Goal: Task Accomplishment & Management: Use online tool/utility

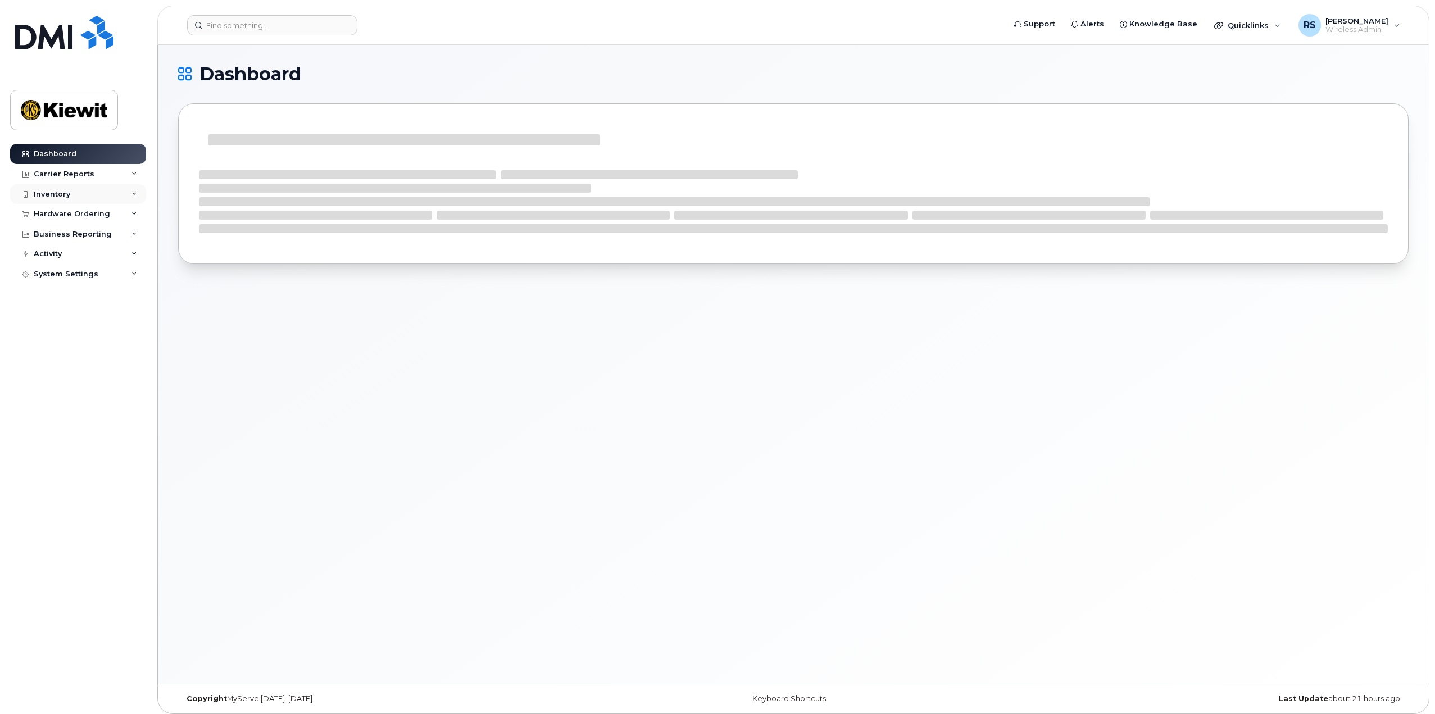
click at [71, 193] on div "Inventory" at bounding box center [78, 194] width 136 height 20
click at [76, 175] on div "Carrier Reports" at bounding box center [64, 174] width 61 height 9
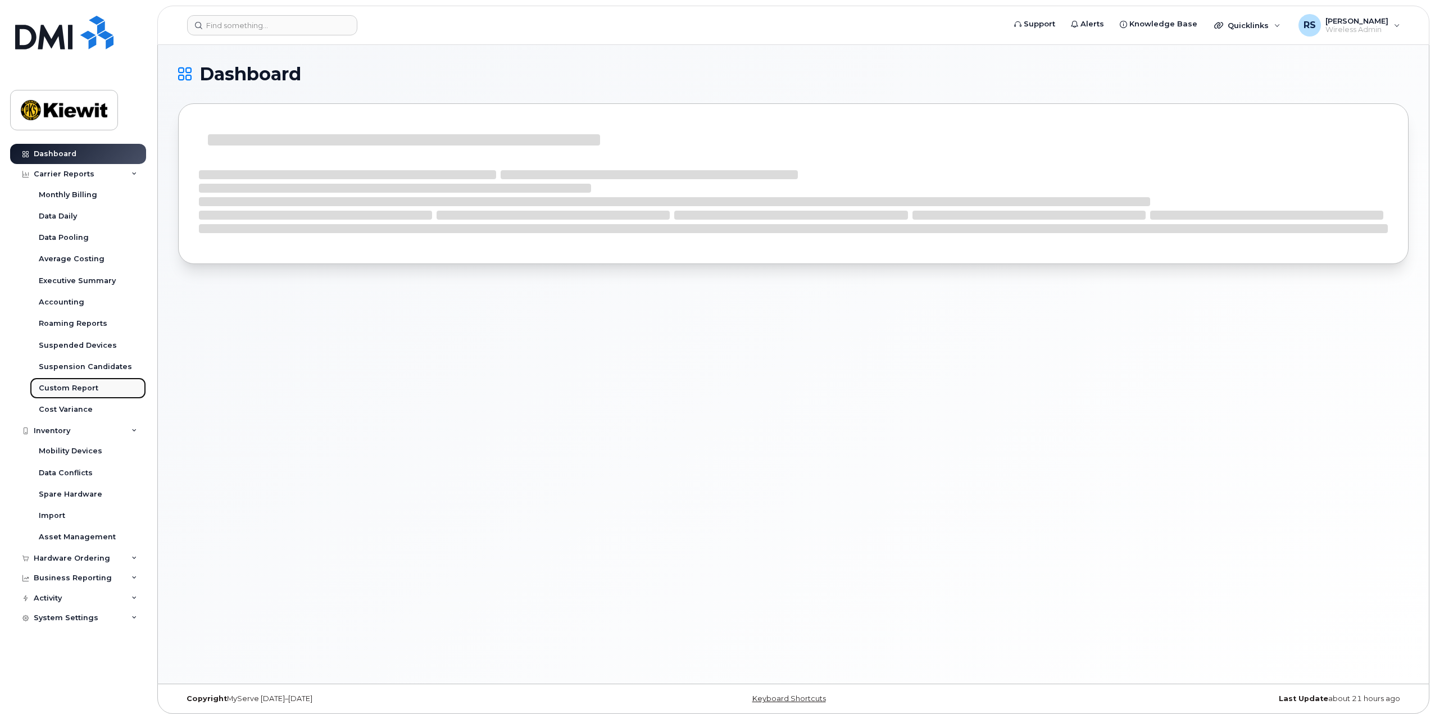
click at [65, 389] on div "Custom Report" at bounding box center [69, 388] width 60 height 10
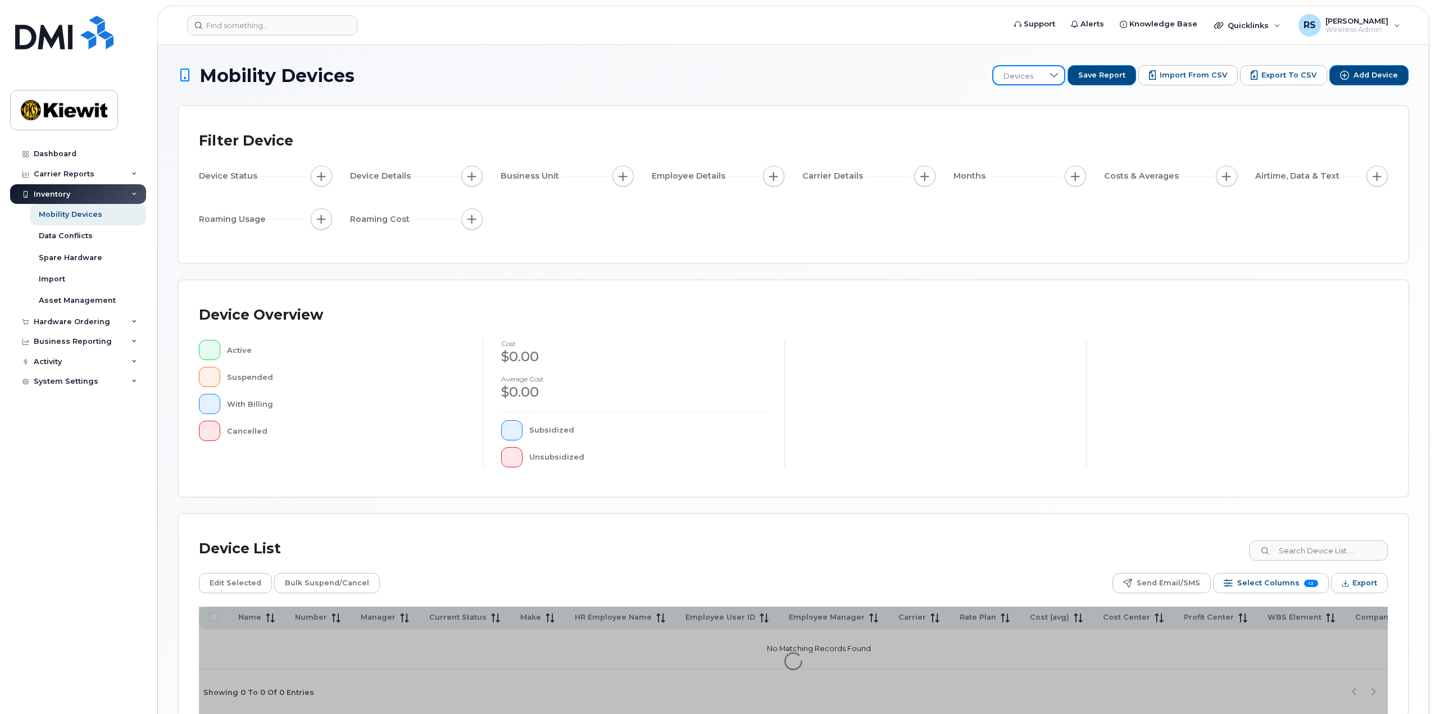
click at [1044, 69] on span "Devices" at bounding box center [1019, 76] width 50 height 20
click at [890, 82] on h1 "Mobility Devices" at bounding box center [583, 76] width 810 height 20
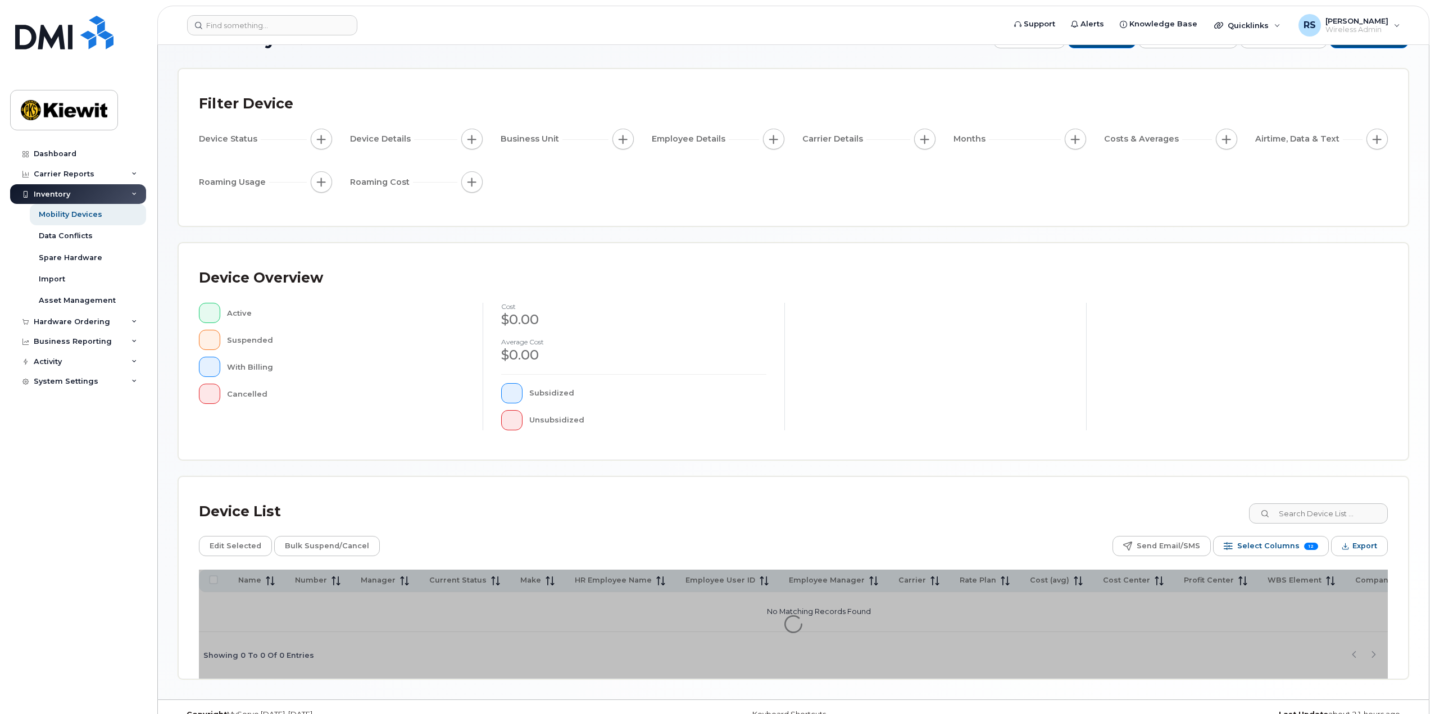
scroll to position [56, 0]
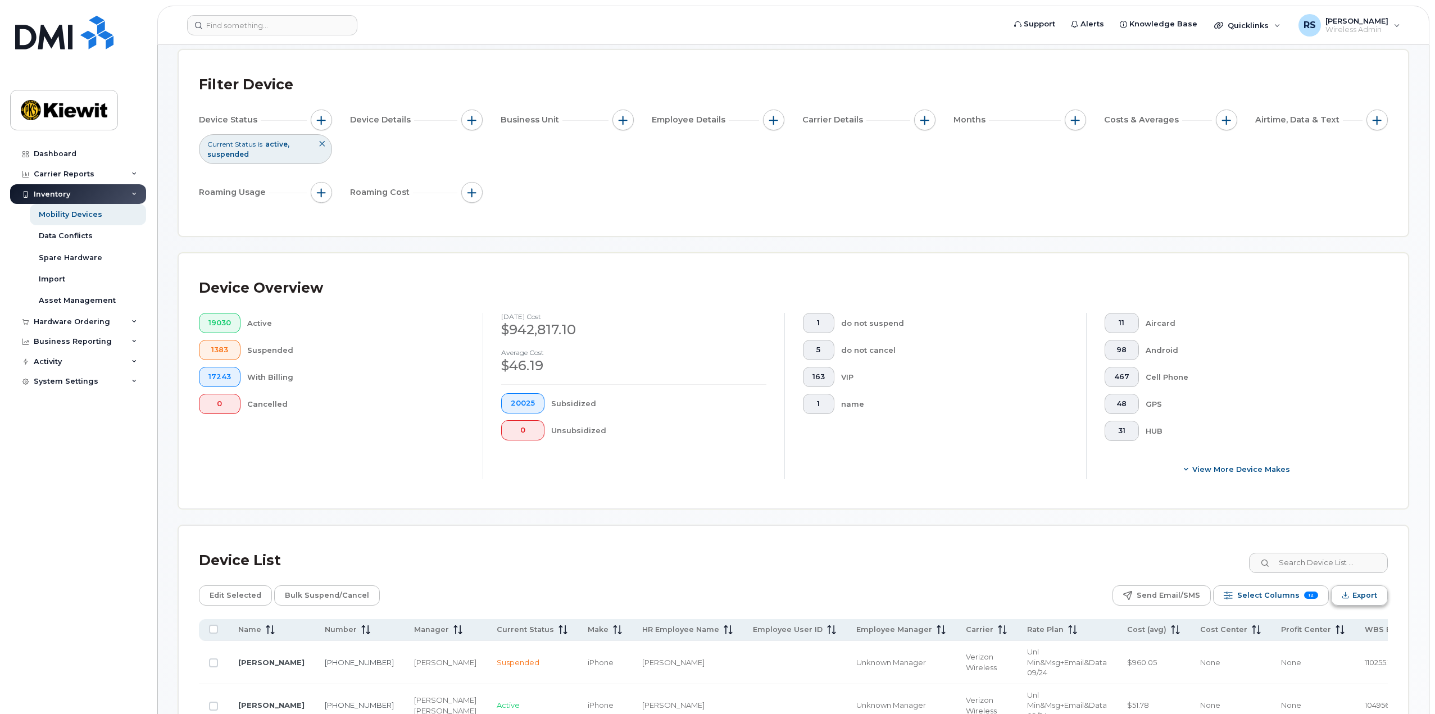
click at [1376, 592] on span "Export" at bounding box center [1365, 595] width 25 height 17
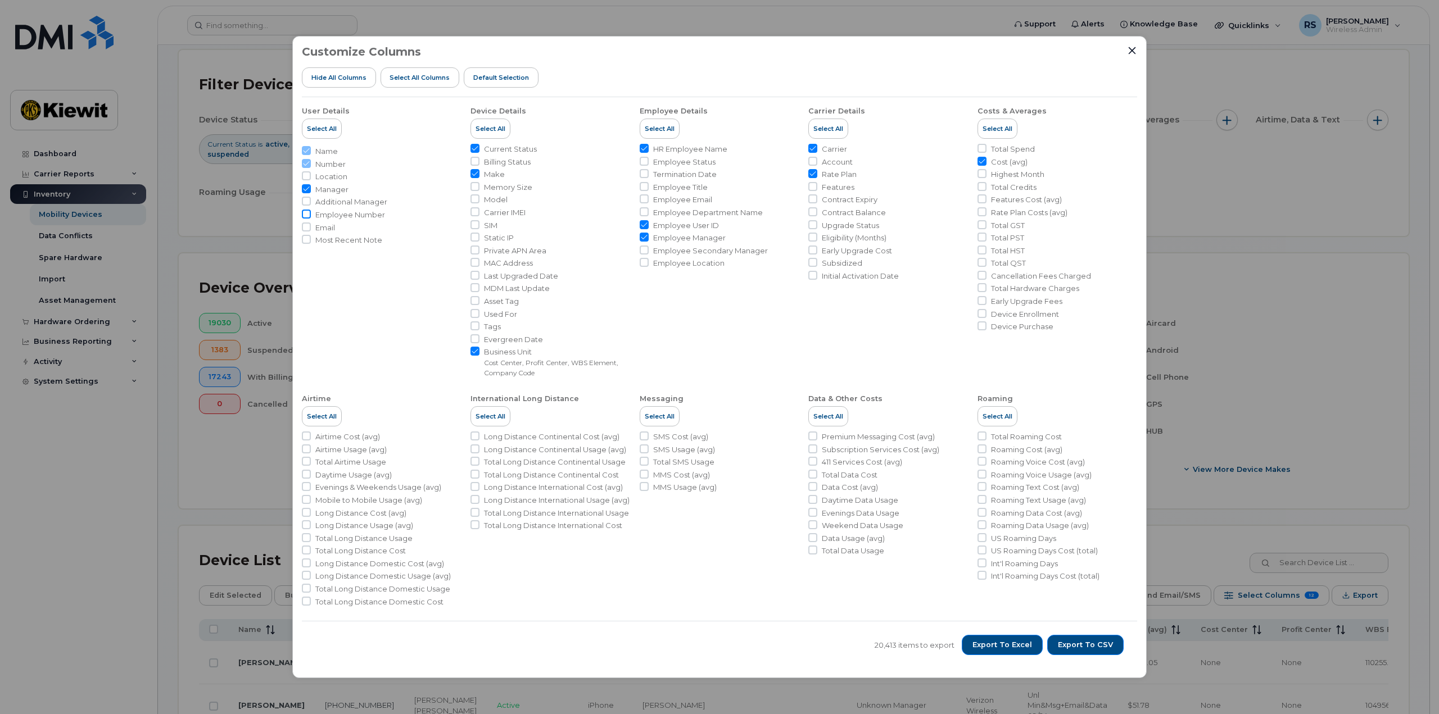
click at [308, 214] on input "Employee Number" at bounding box center [306, 214] width 9 height 9
checkbox input "true"
click at [1010, 644] on span "Export to Excel" at bounding box center [1002, 645] width 60 height 10
click at [1131, 53] on icon "Close" at bounding box center [1131, 50] width 9 height 9
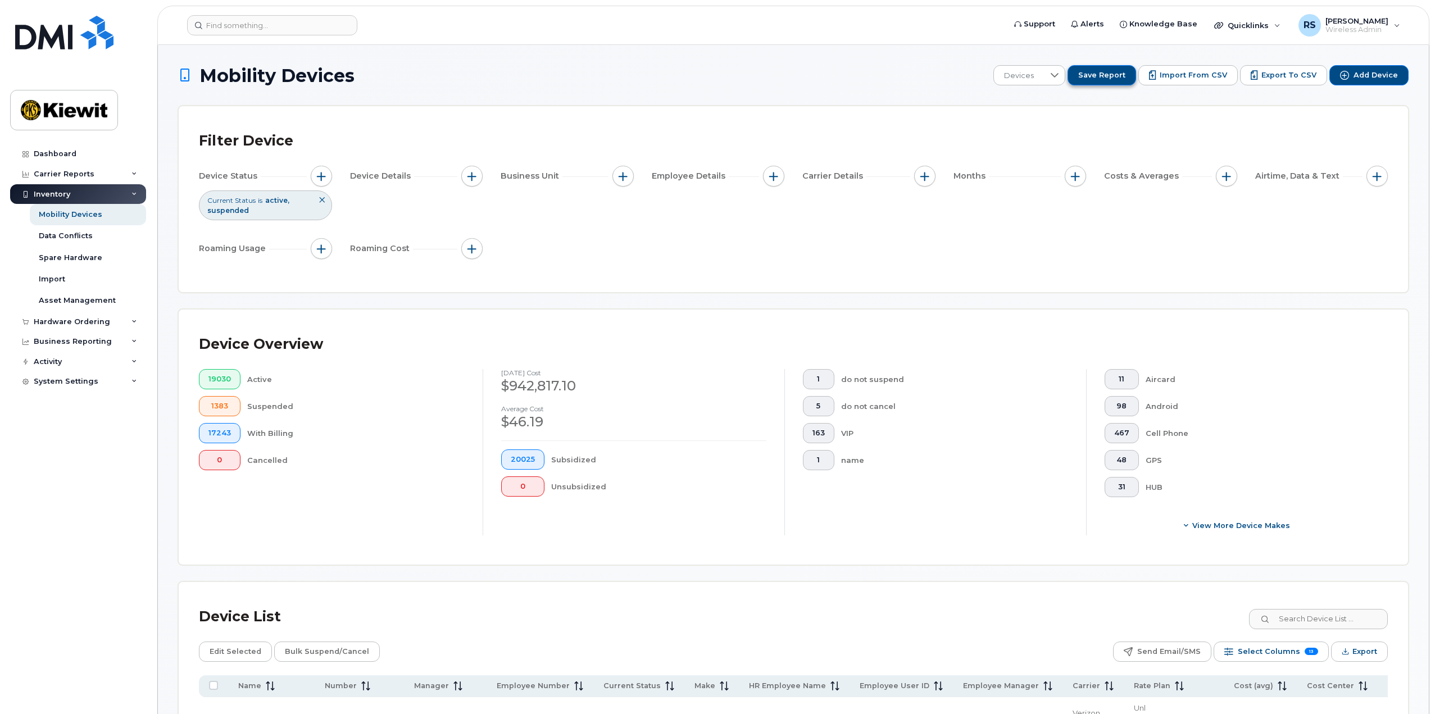
click at [1118, 78] on span "Save Report" at bounding box center [1101, 75] width 47 height 10
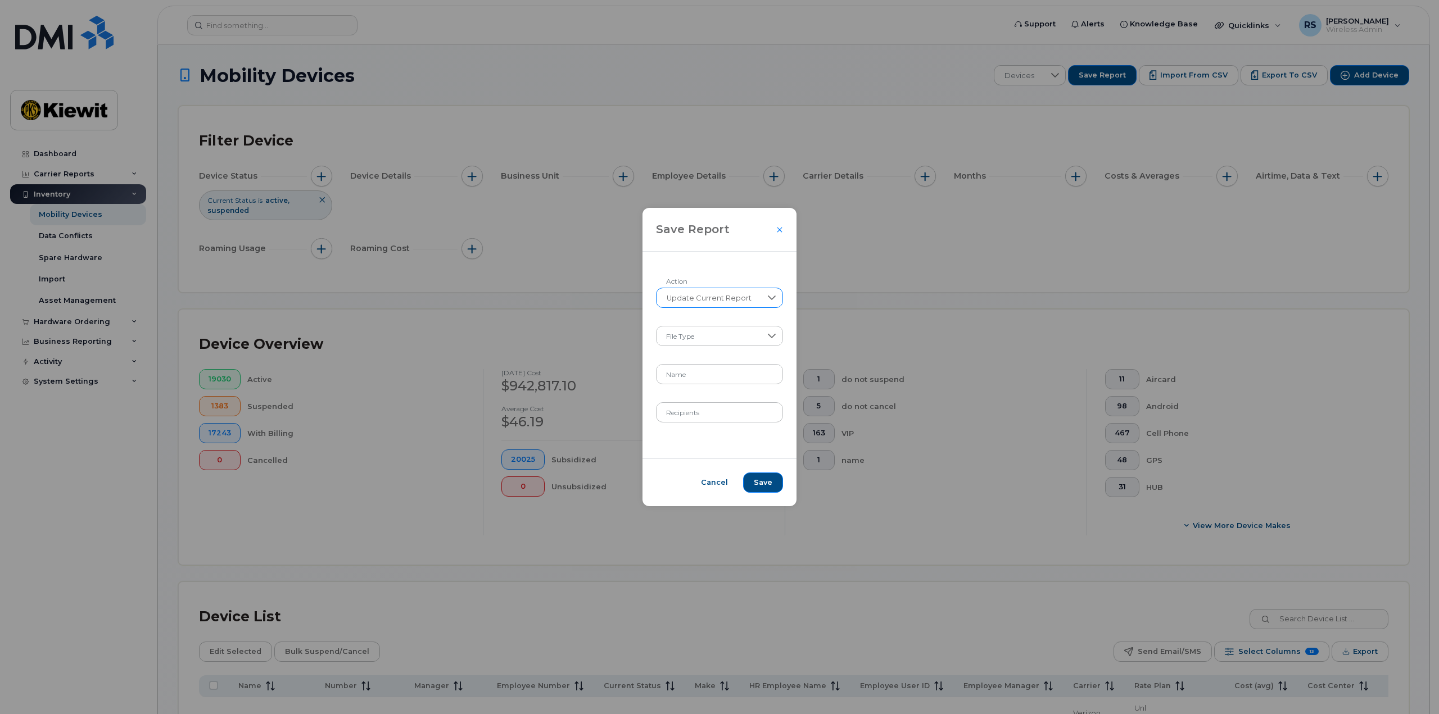
click at [746, 298] on span "Update Current Report" at bounding box center [708, 298] width 105 height 20
click at [724, 329] on span "Create New Report" at bounding box center [701, 327] width 72 height 11
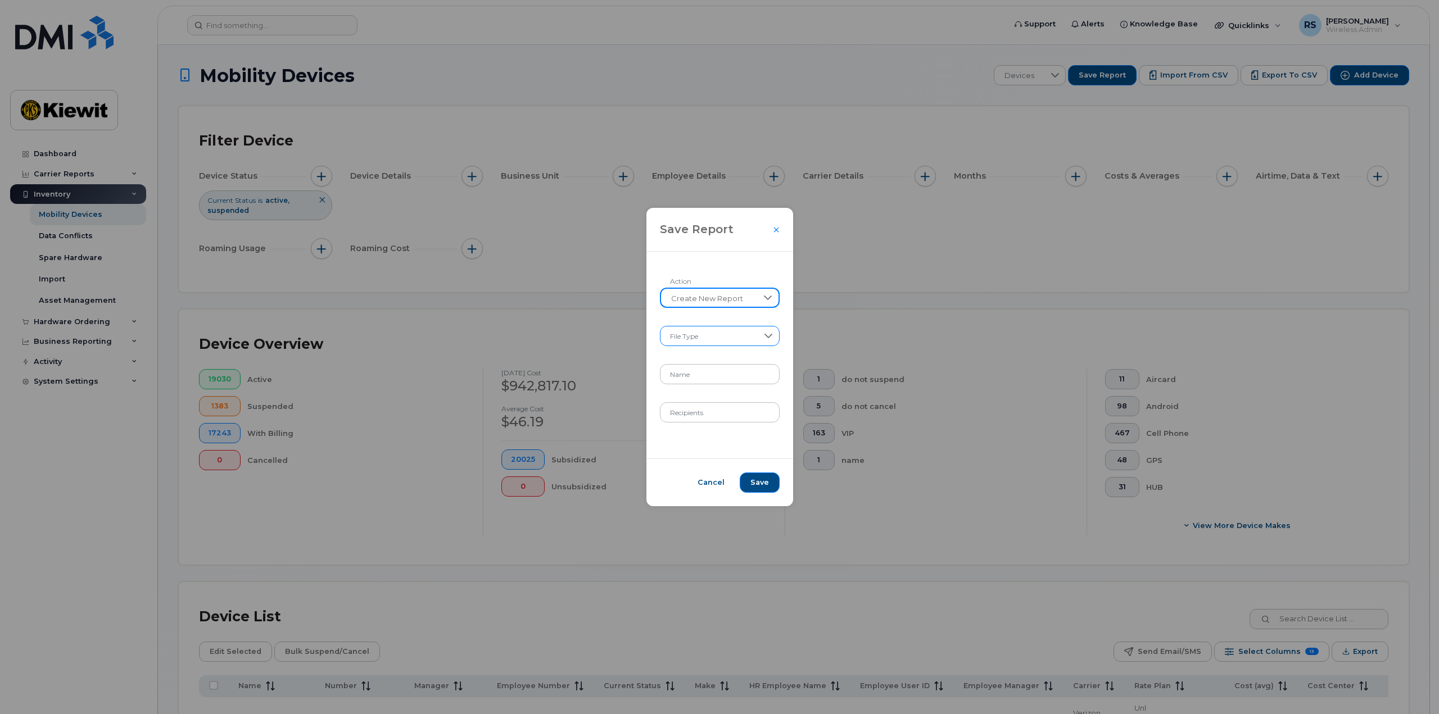
click at [703, 339] on span at bounding box center [708, 336] width 97 height 20
click at [691, 366] on span "XLSX" at bounding box center [682, 365] width 19 height 11
click at [688, 377] on input "Name" at bounding box center [720, 374] width 120 height 20
type input "Frontier Bill"
click at [693, 405] on input "Recipients" at bounding box center [720, 412] width 120 height 20
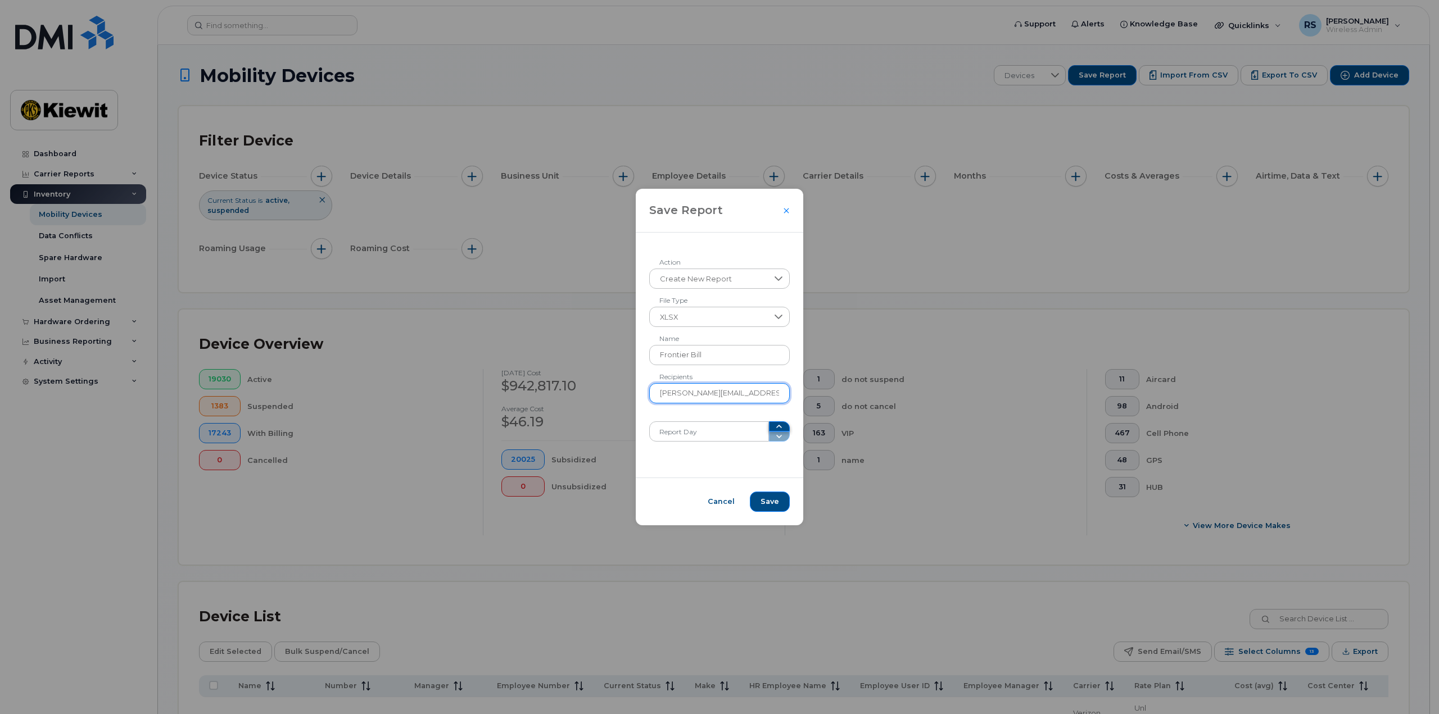
type input "[PERSON_NAME][EMAIL_ADDRESS][PERSON_NAME][PERSON_NAME][DOMAIN_NAME]"
click at [774, 428] on icon "button" at bounding box center [778, 426] width 9 height 9
drag, startPoint x: 692, startPoint y: 433, endPoint x: 627, endPoint y: 419, distance: 66.7
click at [628, 419] on div "Save Report Create New Report Action XLSX File Type Frontier Bill Name [PERSON_…" at bounding box center [719, 357] width 1439 height 714
click at [776, 425] on icon "button" at bounding box center [778, 426] width 9 height 9
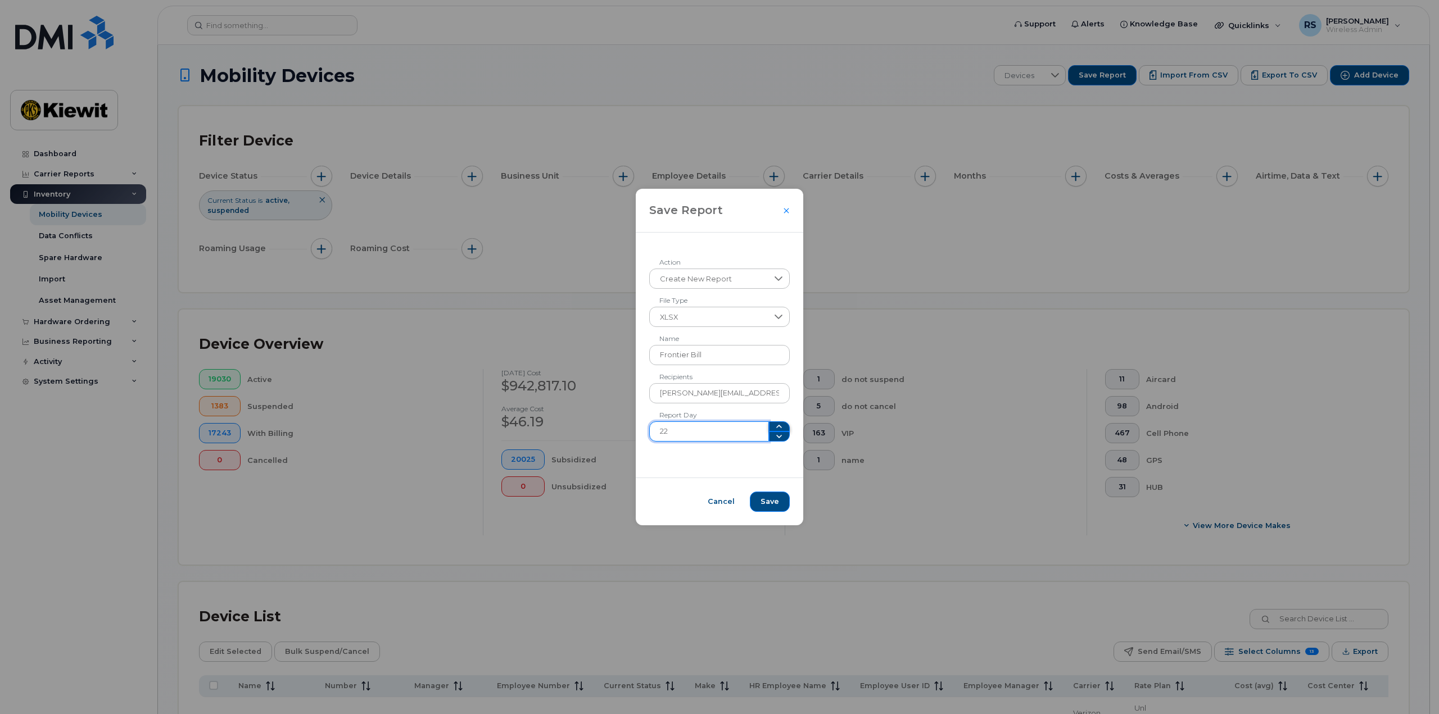
click at [776, 425] on icon "button" at bounding box center [778, 426] width 9 height 9
drag, startPoint x: 694, startPoint y: 431, endPoint x: 633, endPoint y: 424, distance: 61.7
click at [633, 424] on div "Save Report Create New Report Action XLSX File Type Frontier Bill Name [PERSON_…" at bounding box center [719, 357] width 1439 height 714
type input "20"
click at [760, 502] on span "Save" at bounding box center [769, 502] width 19 height 10
